Goal: Task Accomplishment & Management: Use online tool/utility

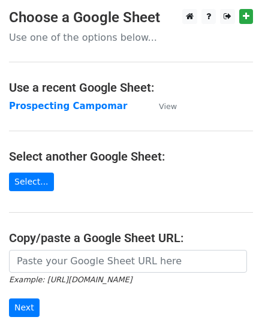
click at [69, 103] on strong "Prospecting Campomar" at bounding box center [68, 106] width 118 height 11
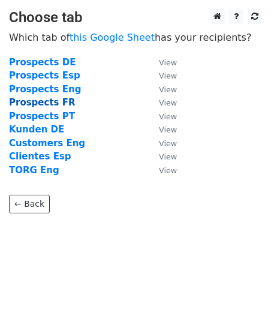
click at [58, 103] on strong "Prospects FR" at bounding box center [42, 102] width 67 height 11
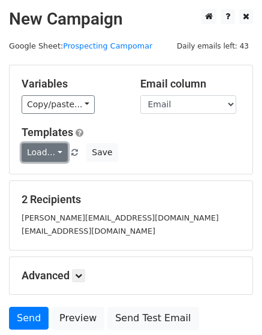
click at [58, 152] on link "Load..." at bounding box center [45, 152] width 46 height 19
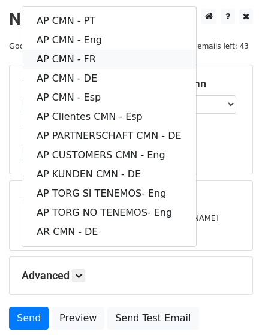
click at [107, 62] on link "AP CMN - FR" at bounding box center [109, 59] width 174 height 19
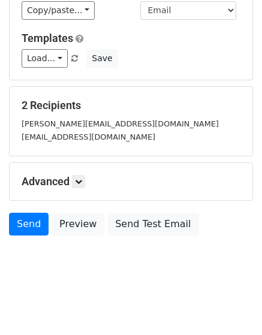
scroll to position [95, 0]
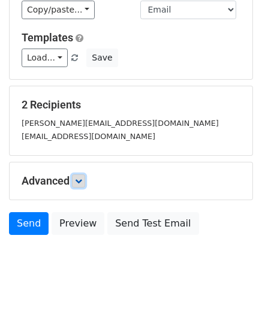
click at [82, 175] on link at bounding box center [78, 180] width 13 height 13
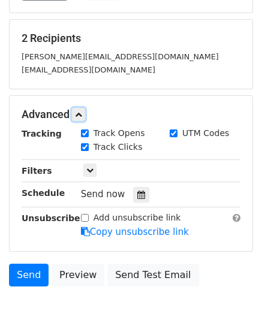
scroll to position [212, 0]
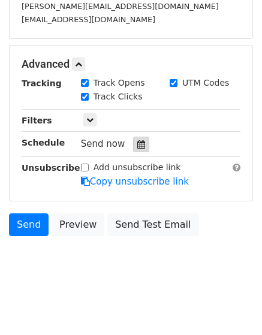
click at [137, 140] on icon at bounding box center [141, 144] width 8 height 8
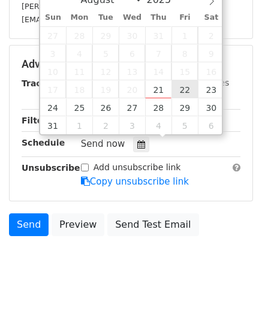
type input "2025-08-22 12:00"
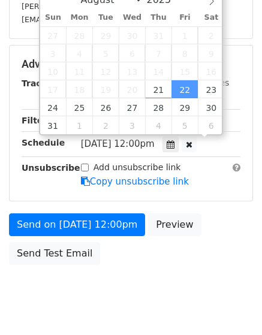
scroll to position [0, 0]
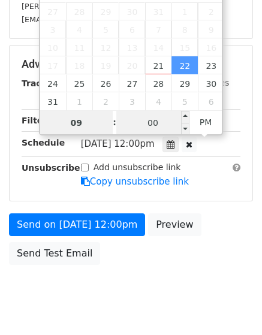
type input "09"
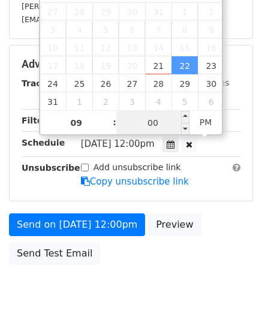
type input "2025-08-22 21:00"
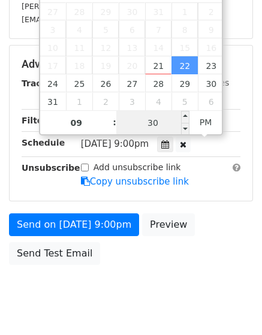
type input "30"
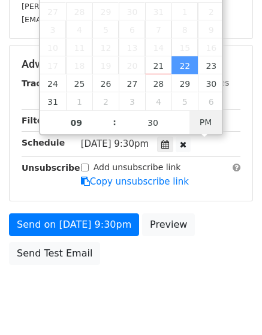
type input "2025-08-22 09:30"
click at [210, 121] on span "AM" at bounding box center [205, 122] width 33 height 24
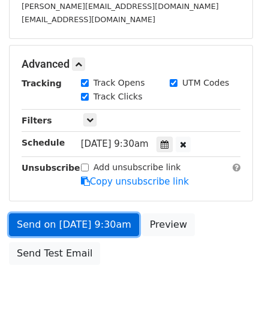
click at [127, 221] on link "Send on [DATE] 9:30am" at bounding box center [74, 224] width 130 height 23
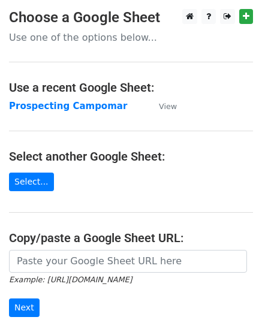
click at [92, 106] on strong "Prospecting Campomar" at bounding box center [68, 106] width 118 height 11
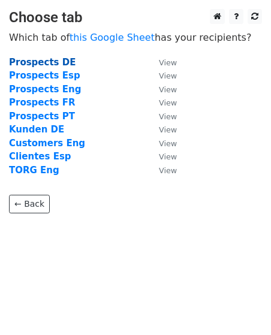
click at [60, 59] on strong "Prospects DE" at bounding box center [42, 62] width 67 height 11
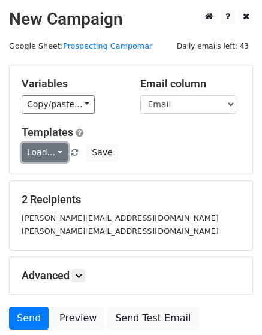
click at [56, 151] on link "Load..." at bounding box center [45, 152] width 46 height 19
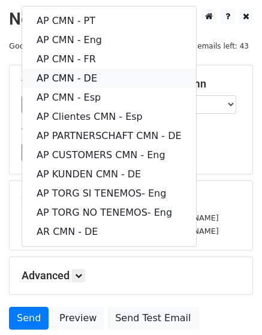
click at [95, 77] on link "AP CMN - DE" at bounding box center [109, 78] width 174 height 19
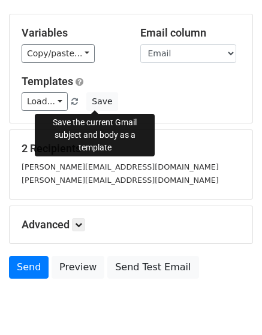
scroll to position [95, 0]
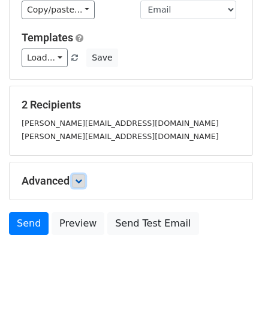
click at [80, 185] on link at bounding box center [78, 180] width 13 height 13
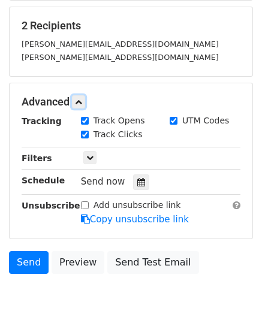
scroll to position [175, 0]
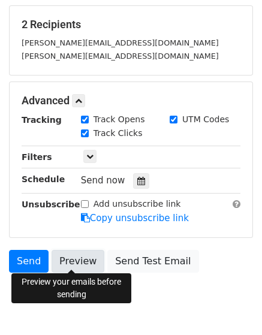
click at [84, 254] on link "Preview" at bounding box center [78, 261] width 53 height 23
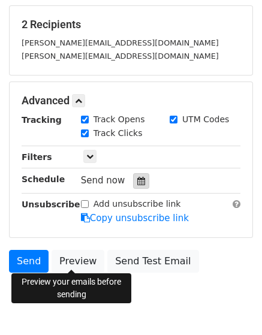
click at [138, 179] on icon at bounding box center [141, 181] width 8 height 8
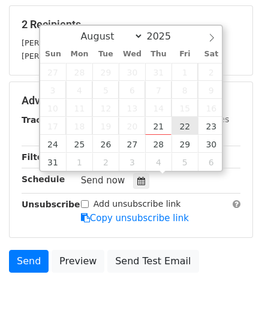
type input "[DATE] 12:00"
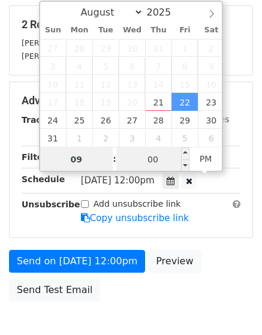
type input "09"
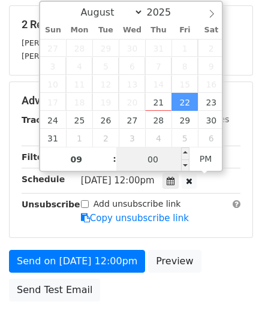
type input "[DATE] 21:00"
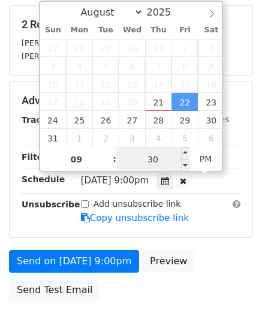
type input "30"
type input "[DATE] 09:30"
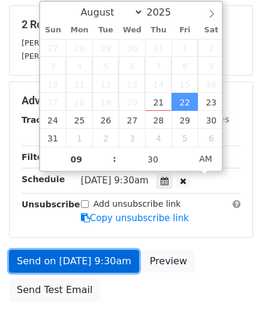
click at [109, 254] on link "Send on [DATE] 9:30am" at bounding box center [74, 261] width 130 height 23
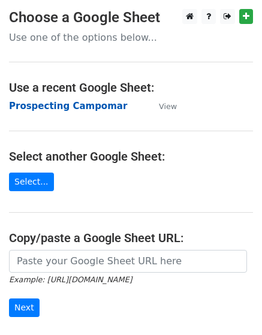
click at [96, 107] on strong "Prospecting Campomar" at bounding box center [68, 106] width 118 height 11
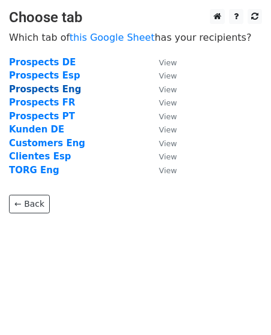
click at [60, 86] on strong "Prospects Eng" at bounding box center [45, 89] width 72 height 11
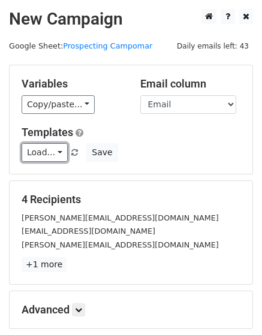
click at [56, 153] on link "Load..." at bounding box center [45, 152] width 46 height 19
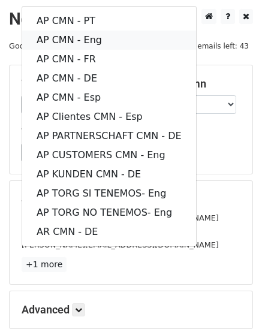
click at [111, 40] on link "AP CMN - Eng" at bounding box center [109, 40] width 174 height 19
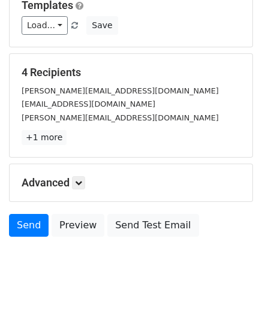
scroll to position [130, 0]
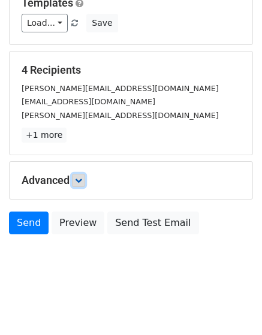
click at [82, 179] on icon at bounding box center [78, 180] width 7 height 7
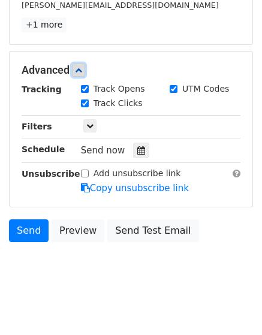
scroll to position [246, 0]
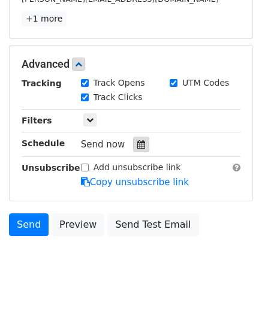
click at [137, 140] on icon at bounding box center [141, 144] width 8 height 8
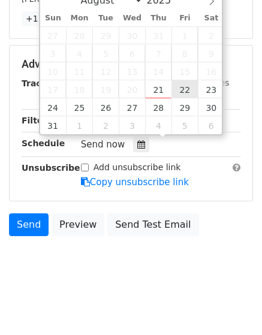
type input "[DATE] 12:00"
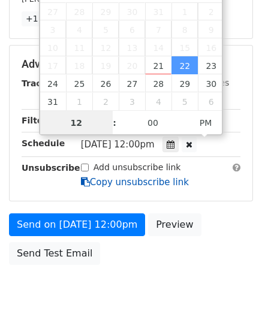
scroll to position [227, 0]
type input "09"
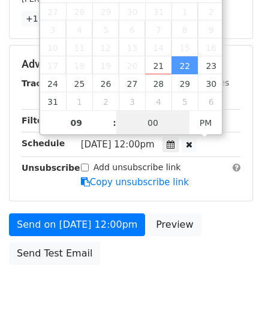
type input "[DATE] 21:00"
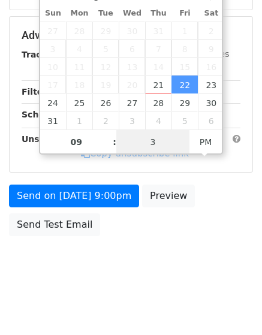
scroll to position [246, 0]
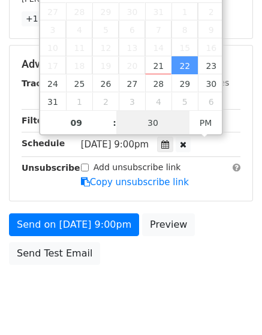
type input "30"
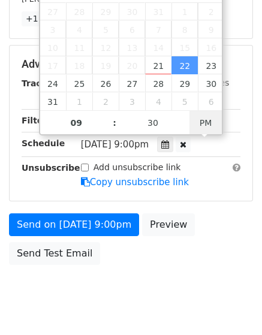
type input "[DATE] 09:30"
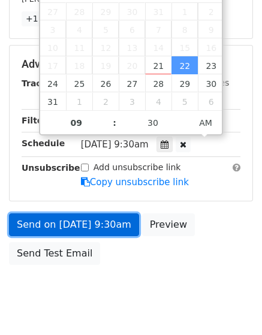
click at [69, 218] on link "Send on [DATE] 9:30am" at bounding box center [74, 224] width 130 height 23
